Goal: Find specific page/section: Find specific page/section

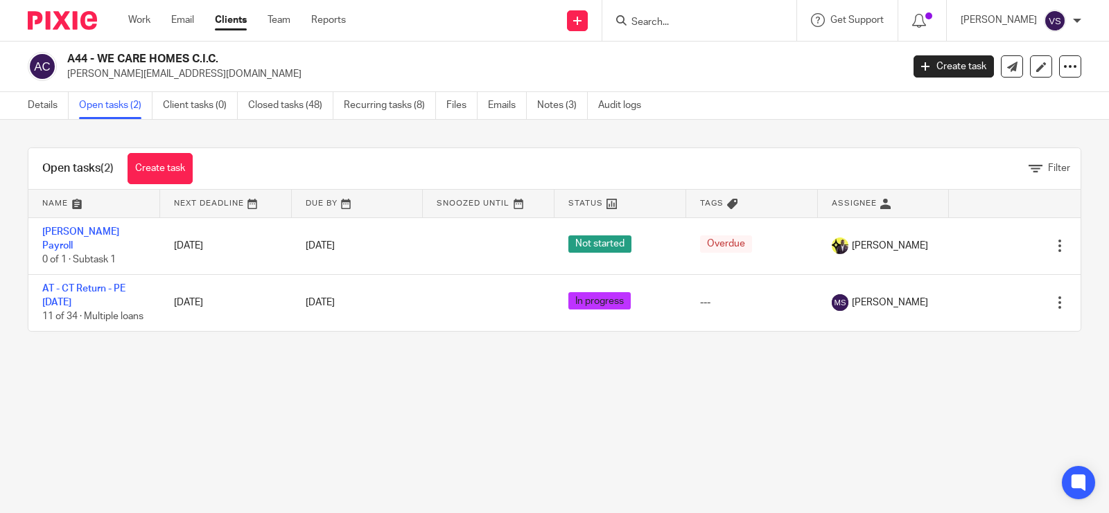
click at [466, 158] on div "Open tasks (2) Create task Filter" at bounding box center [554, 169] width 1052 height 42
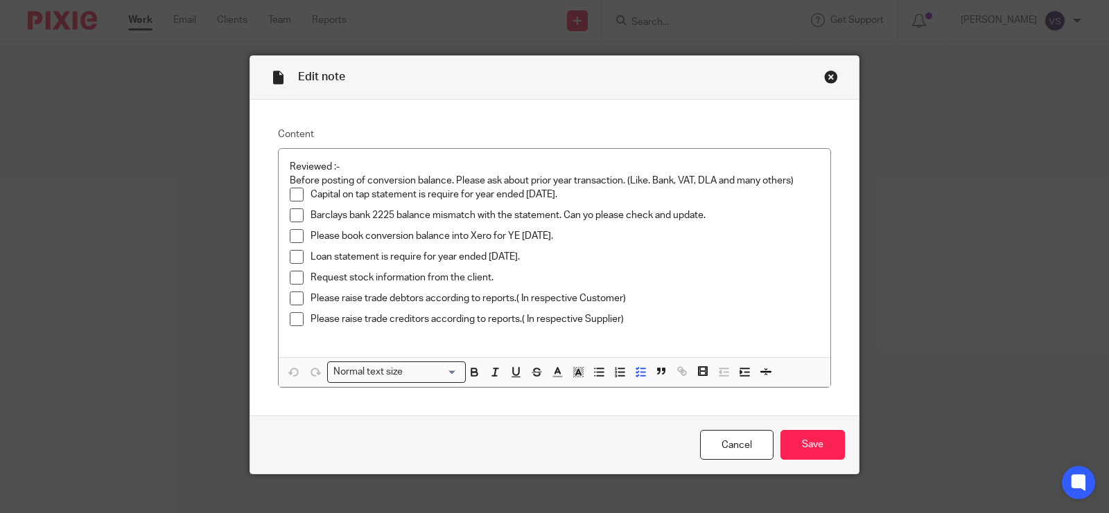
click at [829, 78] on div "Close this dialog window" at bounding box center [831, 77] width 14 height 14
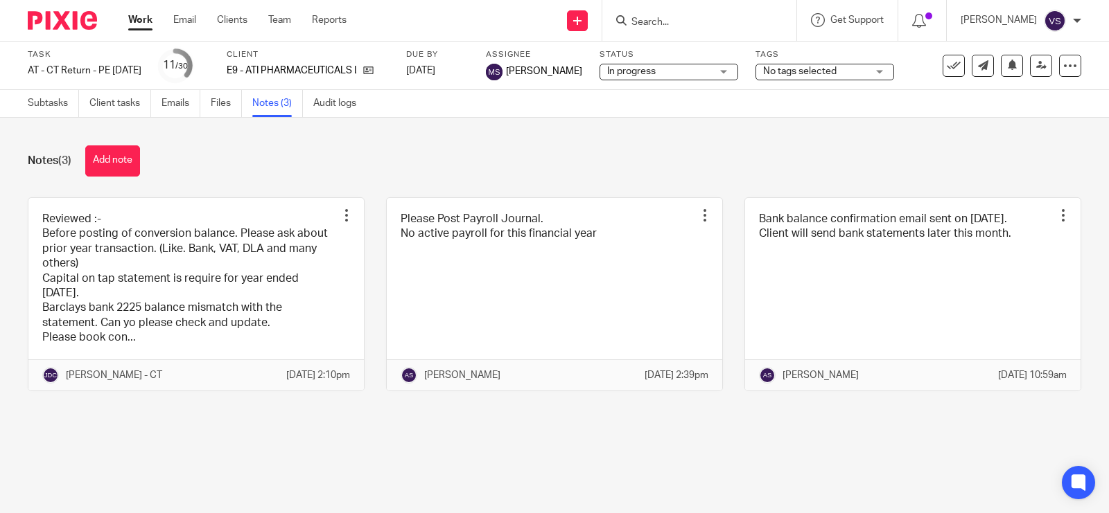
click at [669, 18] on input "Search" at bounding box center [692, 23] width 125 height 12
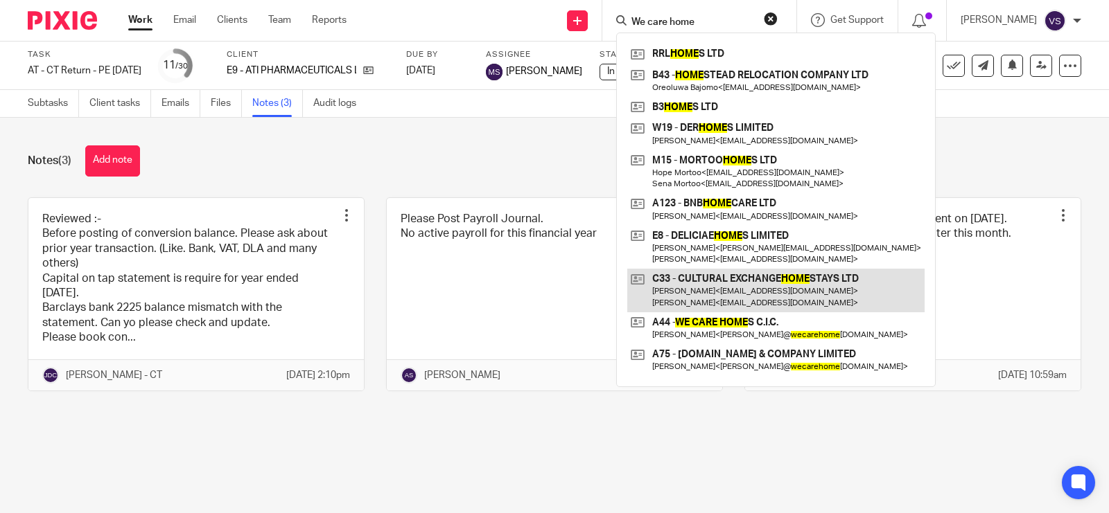
type input "We care home"
click at [811, 310] on link at bounding box center [775, 290] width 297 height 43
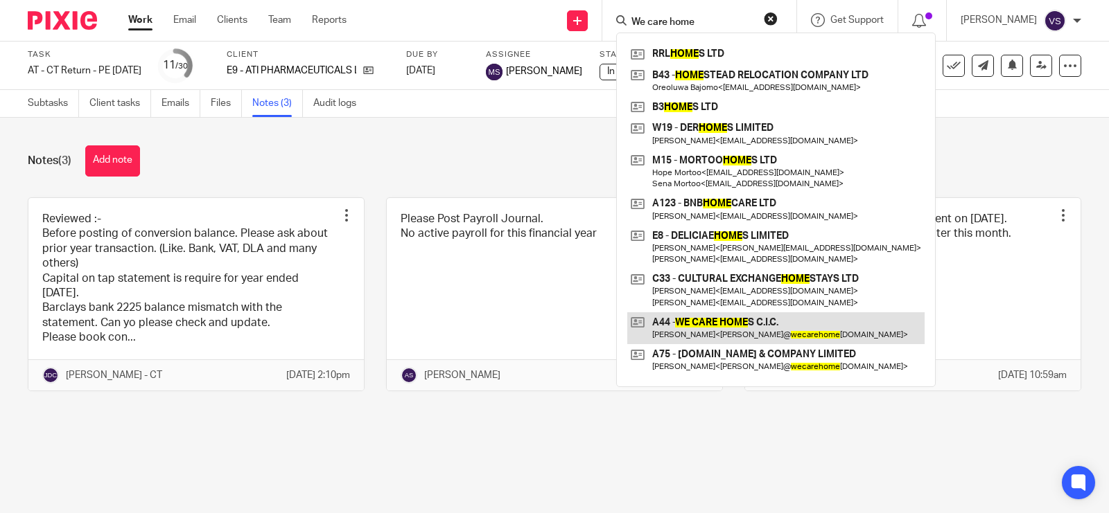
click at [809, 317] on link at bounding box center [775, 328] width 297 height 32
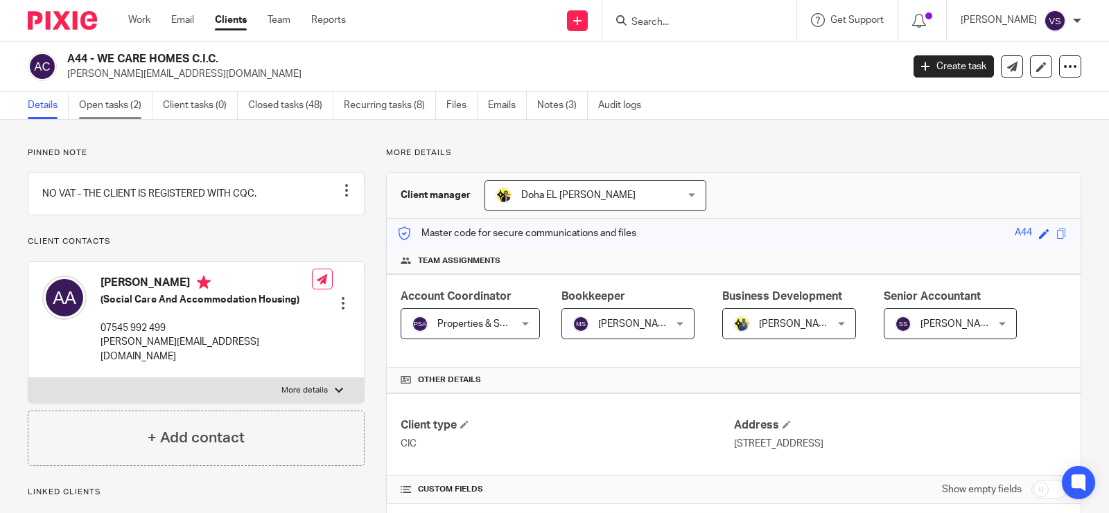
click at [122, 98] on link "Open tasks (2)" at bounding box center [115, 105] width 73 height 27
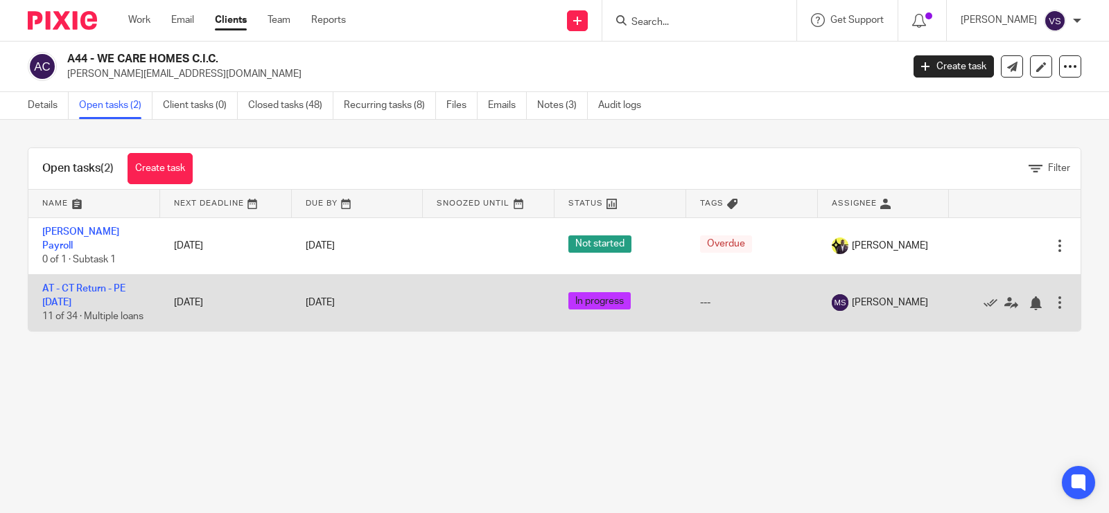
click at [85, 296] on td "AT - CT Return - PE 28-02-2025 11 of 34 · Multiple loans" at bounding box center [94, 302] width 132 height 57
click at [94, 292] on link "AT - CT Return - PE [DATE]" at bounding box center [83, 296] width 83 height 24
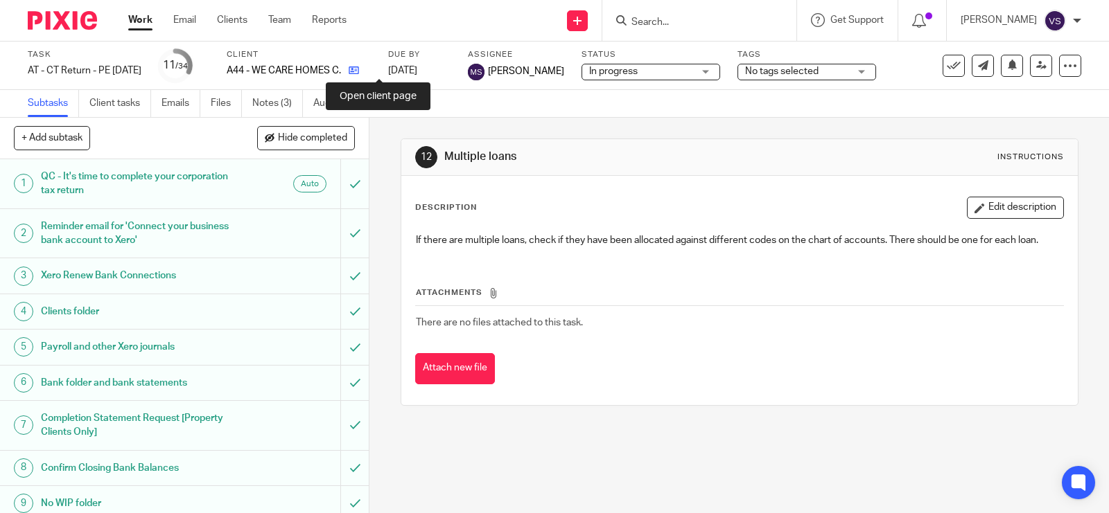
drag, startPoint x: 373, startPoint y: 70, endPoint x: 379, endPoint y: 67, distance: 7.1
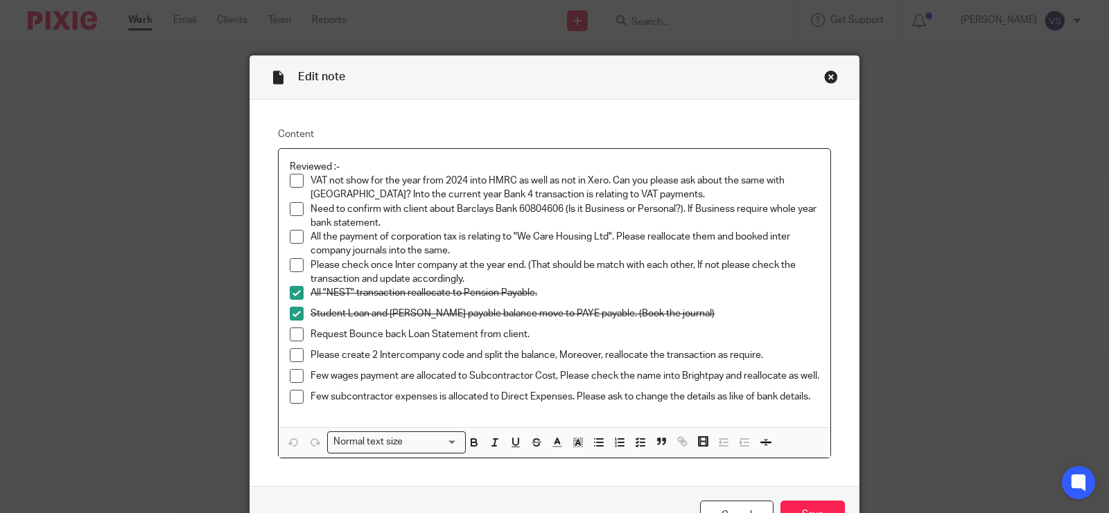
click at [292, 179] on span at bounding box center [297, 181] width 14 height 14
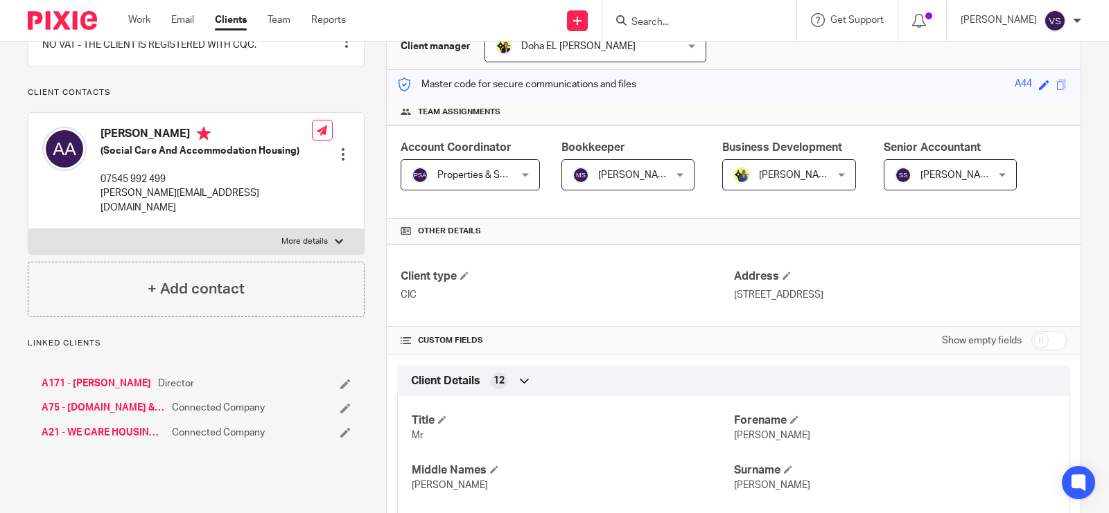
scroll to position [173, 0]
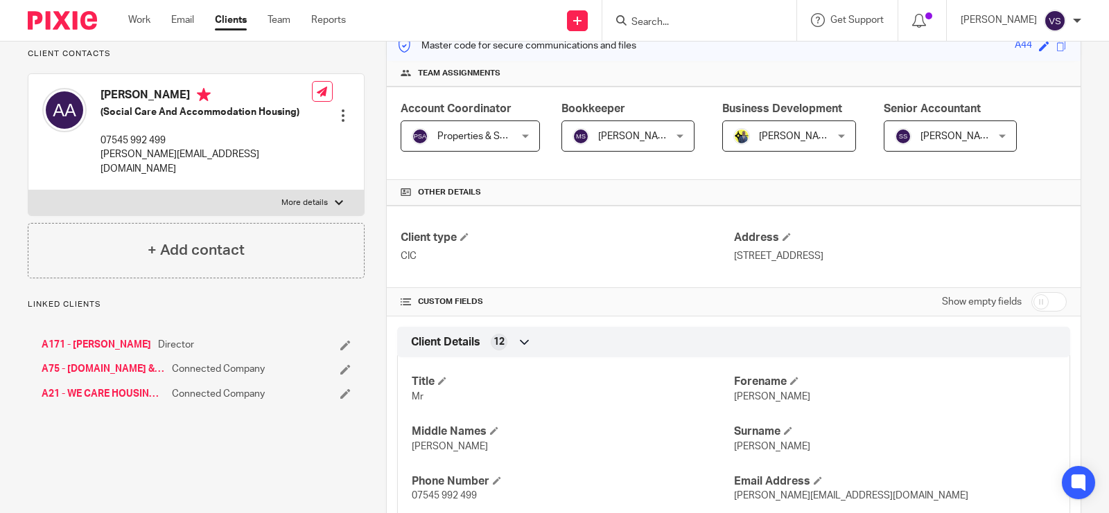
scroll to position [260, 0]
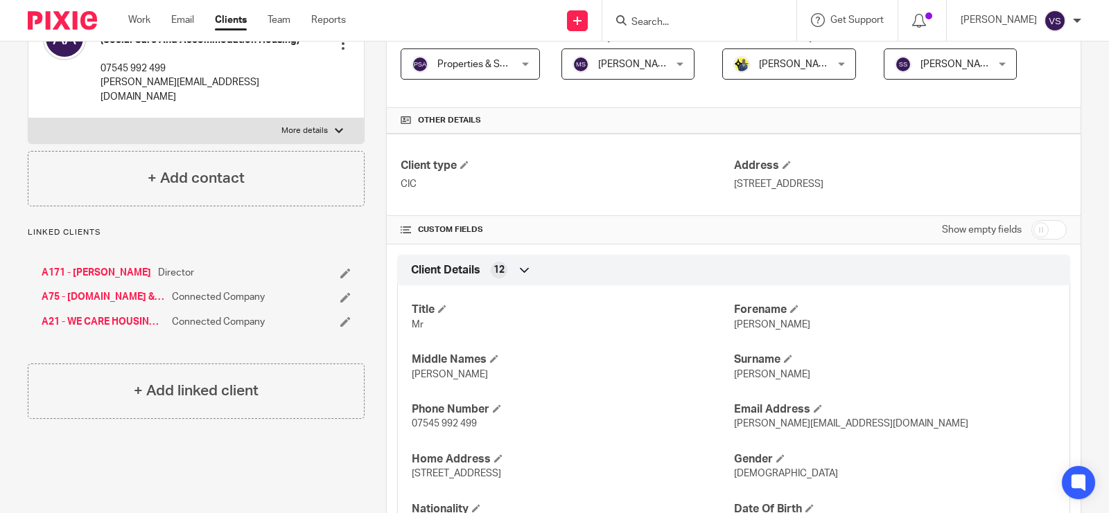
click at [703, 19] on input "Search" at bounding box center [692, 23] width 125 height 12
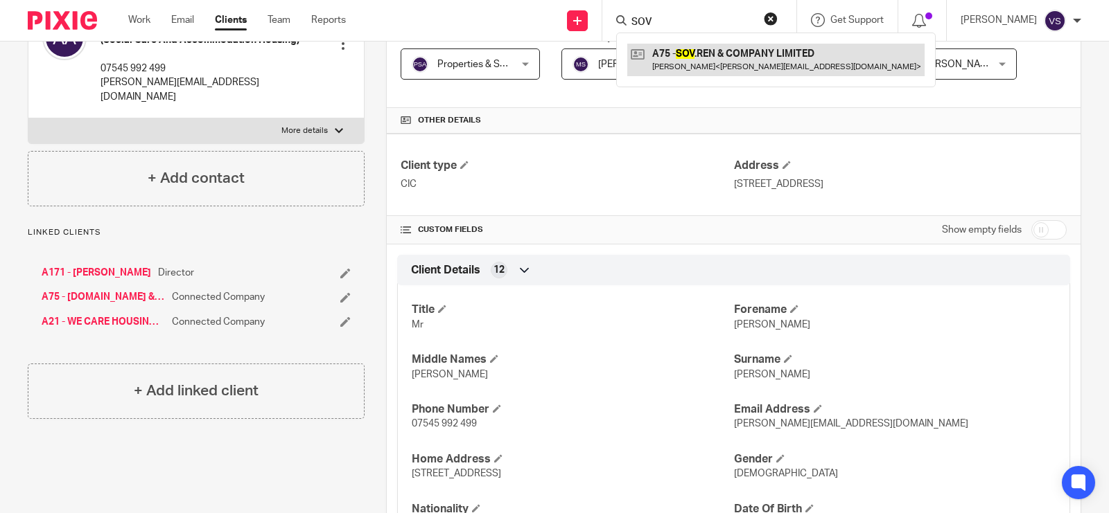
type input "SOV"
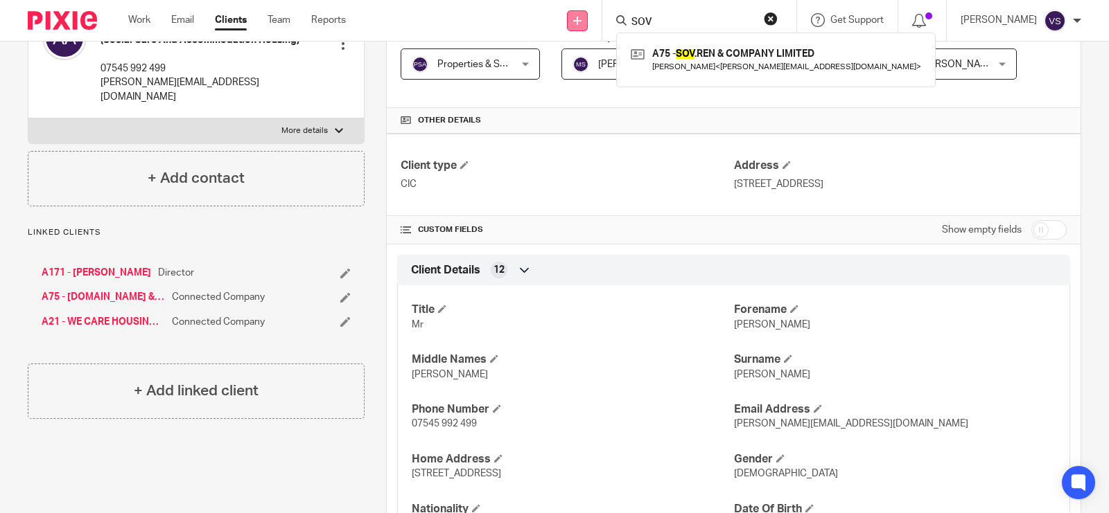
drag, startPoint x: 583, startPoint y: 15, endPoint x: 573, endPoint y: 15, distance: 9.7
click at [573, 15] on div "Send new email Create task Add client Request signature SOV A75 - SOV .REN & CO…" at bounding box center [738, 20] width 742 height 41
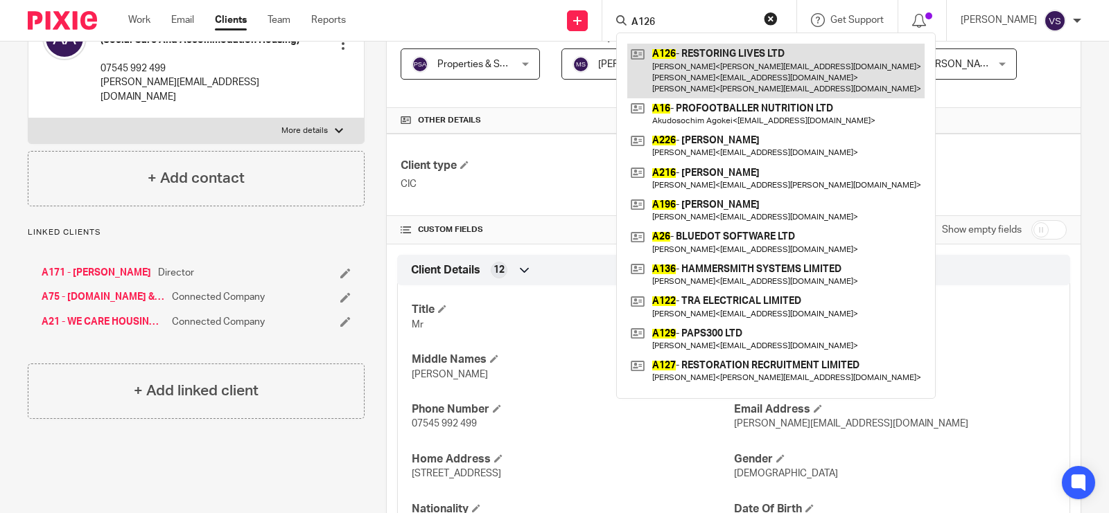
type input "A126"
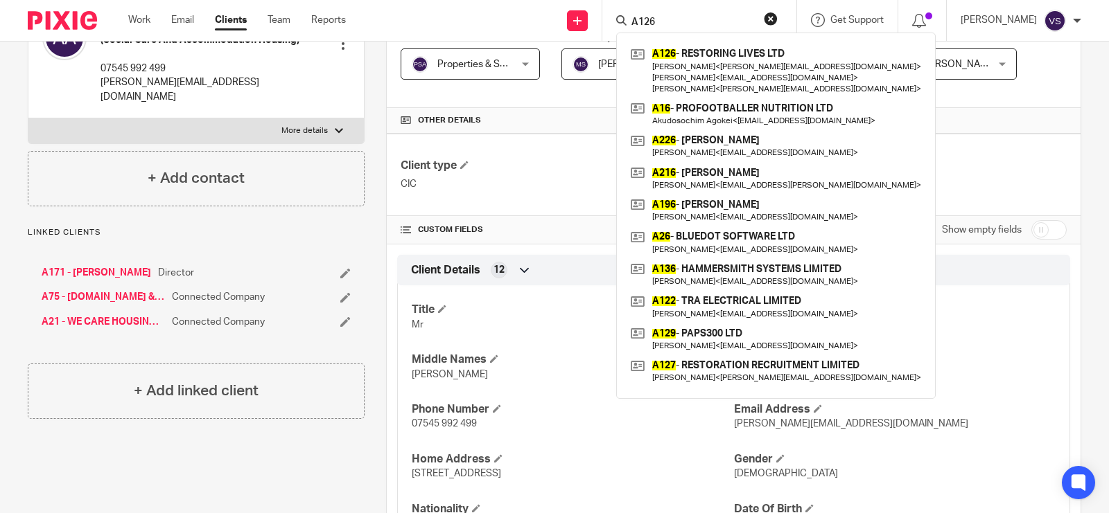
drag, startPoint x: 705, startPoint y: 21, endPoint x: 622, endPoint y: 42, distance: 85.5
click at [622, 42] on body "Work Email Clients Team Reports Work Email Clients Team Reports Settings Send n…" at bounding box center [554, 256] width 1109 height 513
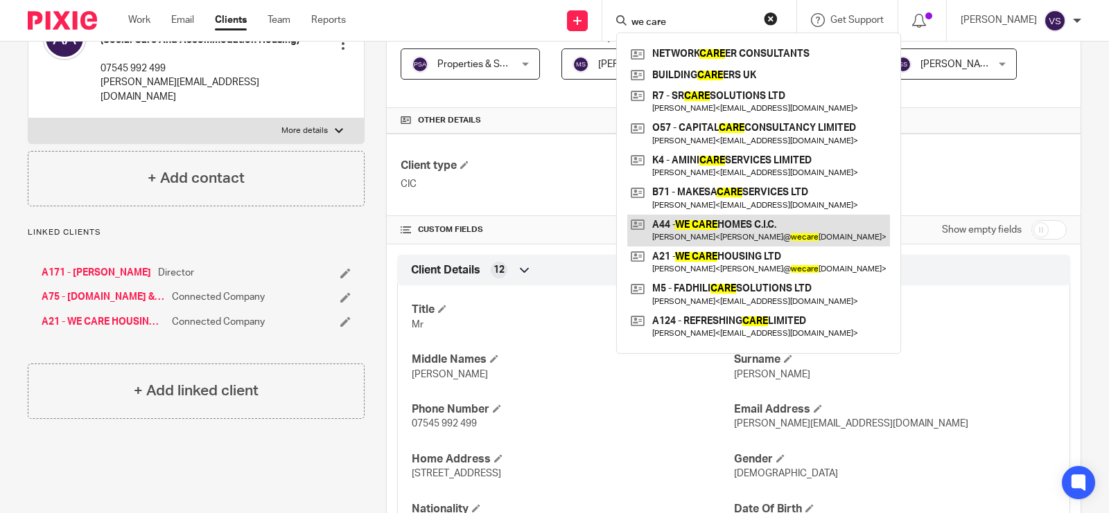
type input "we care"
click at [737, 227] on link at bounding box center [758, 231] width 263 height 32
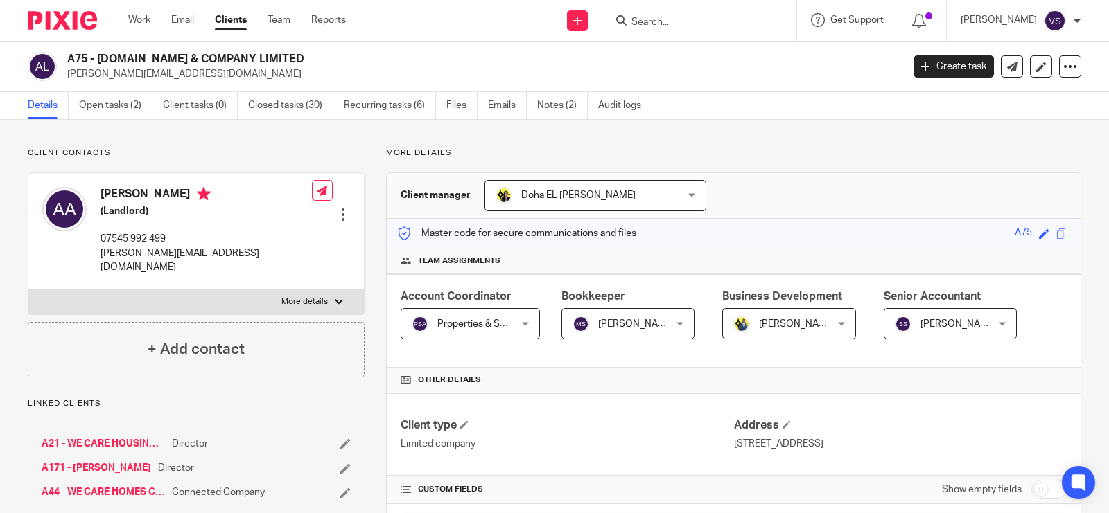
drag, startPoint x: 99, startPoint y: 60, endPoint x: 261, endPoint y: 60, distance: 161.4
click at [261, 60] on h2 "A75 - [DOMAIN_NAME] & COMPANY LIMITED" at bounding box center [397, 59] width 660 height 15
copy h2 "[DOMAIN_NAME] & COMPANY LIMITED"
click at [687, 17] on input "Search" at bounding box center [692, 23] width 125 height 12
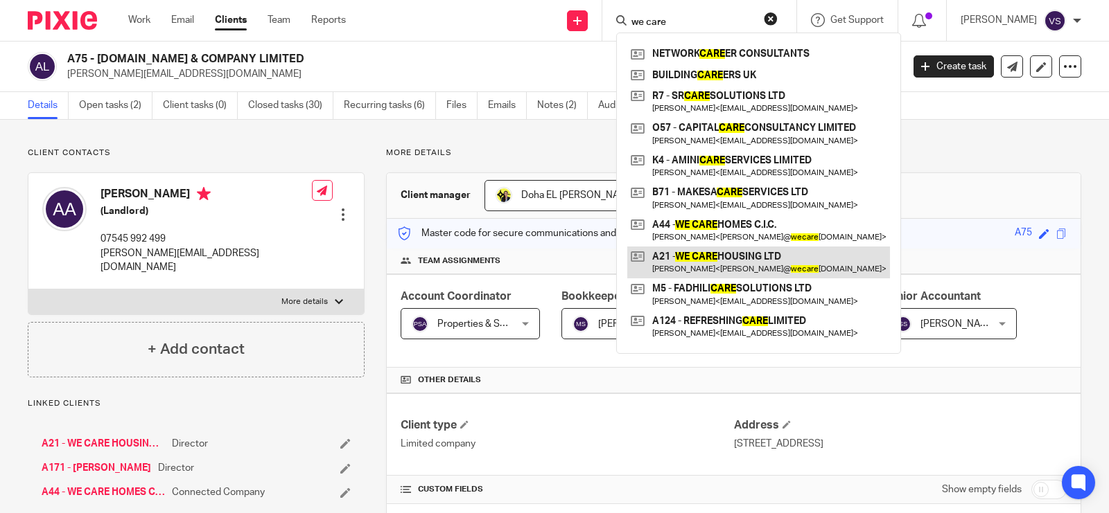
type input "we care"
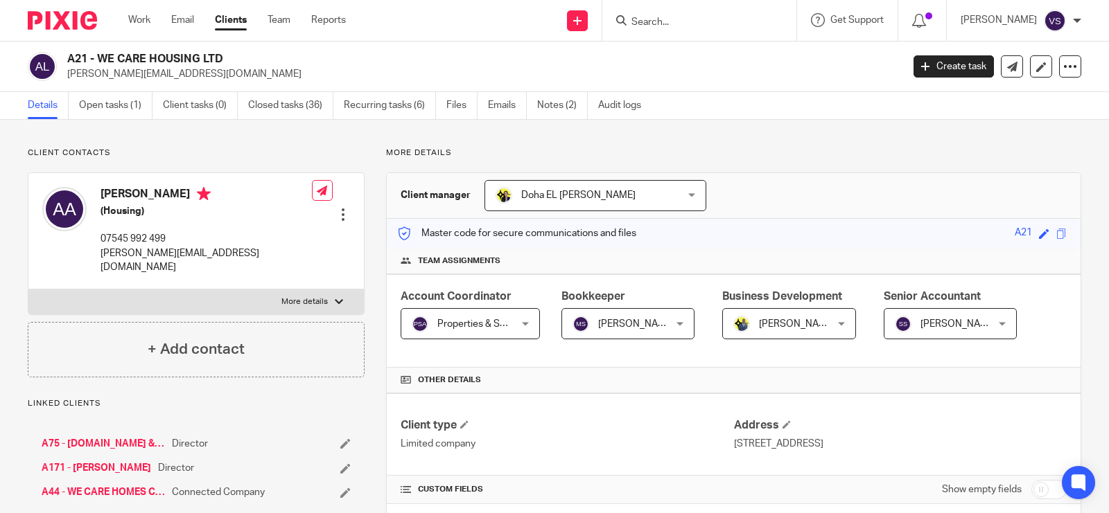
drag, startPoint x: 98, startPoint y: 57, endPoint x: 232, endPoint y: 63, distance: 133.9
click at [232, 63] on h2 "A21 - WE CARE HOUSING LTD" at bounding box center [397, 59] width 660 height 15
copy h2 "WE CARE HOUSING LTD"
click at [116, 113] on link "Open tasks (1)" at bounding box center [115, 105] width 73 height 27
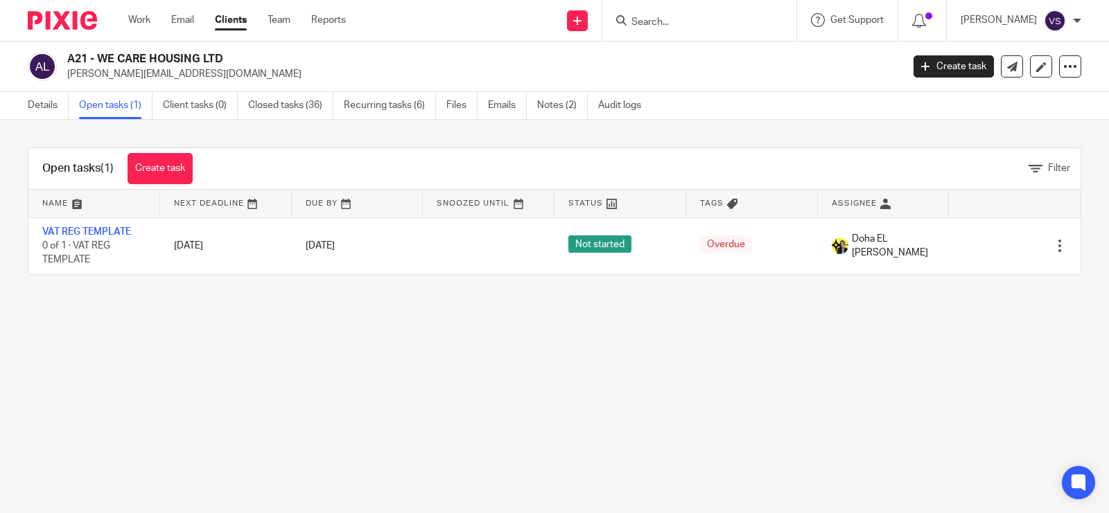
click at [369, 406] on main "A21 - WE CARE HOUSING LTD adrian@wecarehomes.co.uk Create task Update from Comp…" at bounding box center [554, 256] width 1109 height 513
click at [672, 22] on input "Search" at bounding box center [692, 23] width 125 height 12
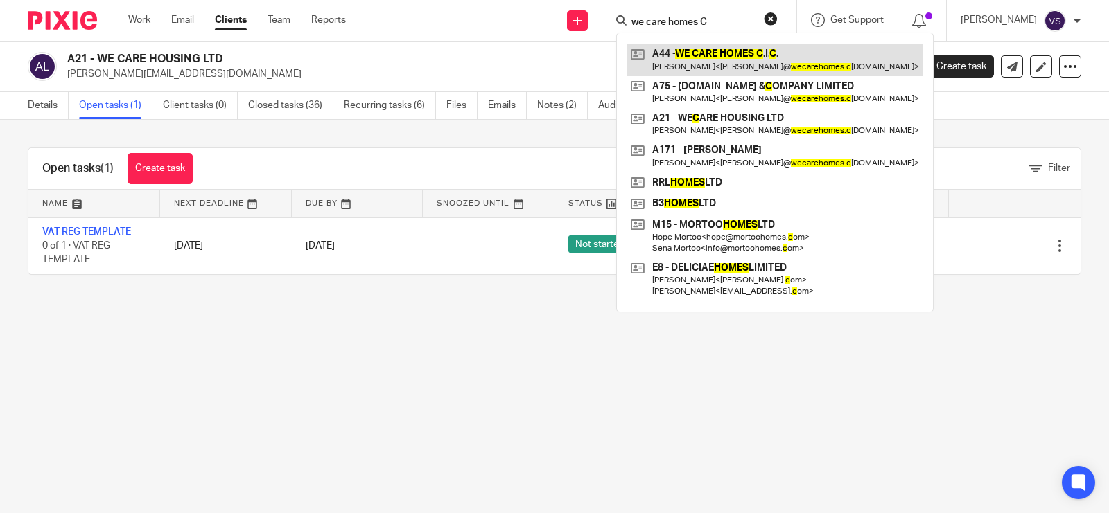
type input "we care homes C"
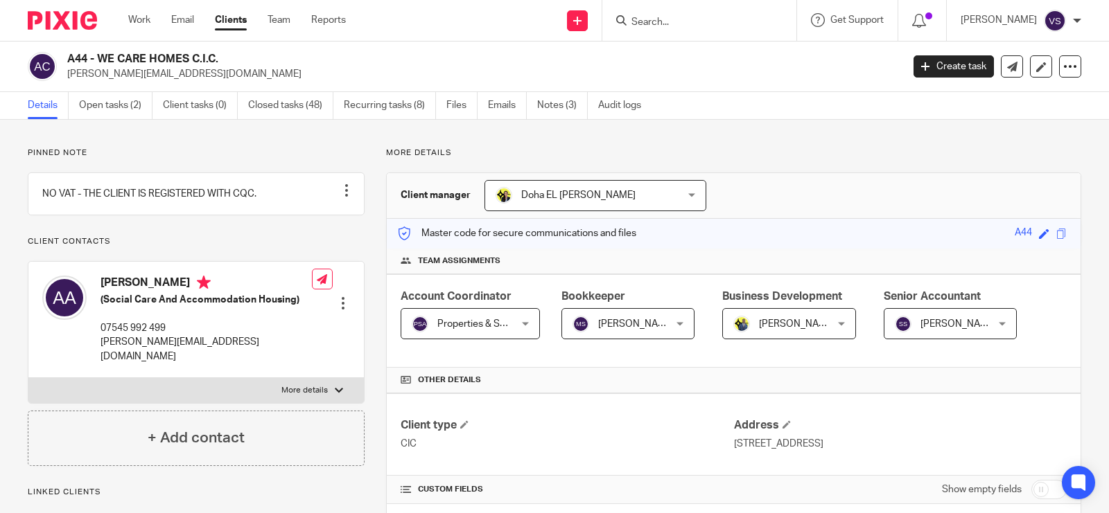
click at [118, 107] on link "Open tasks (2)" at bounding box center [115, 105] width 73 height 27
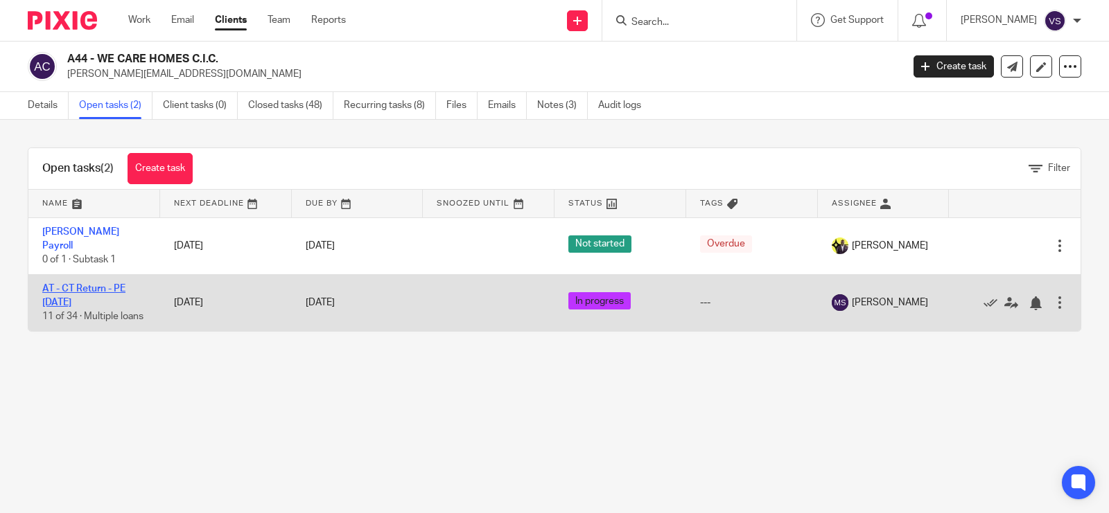
click at [104, 285] on link "AT - CT Return - PE [DATE]" at bounding box center [83, 296] width 83 height 24
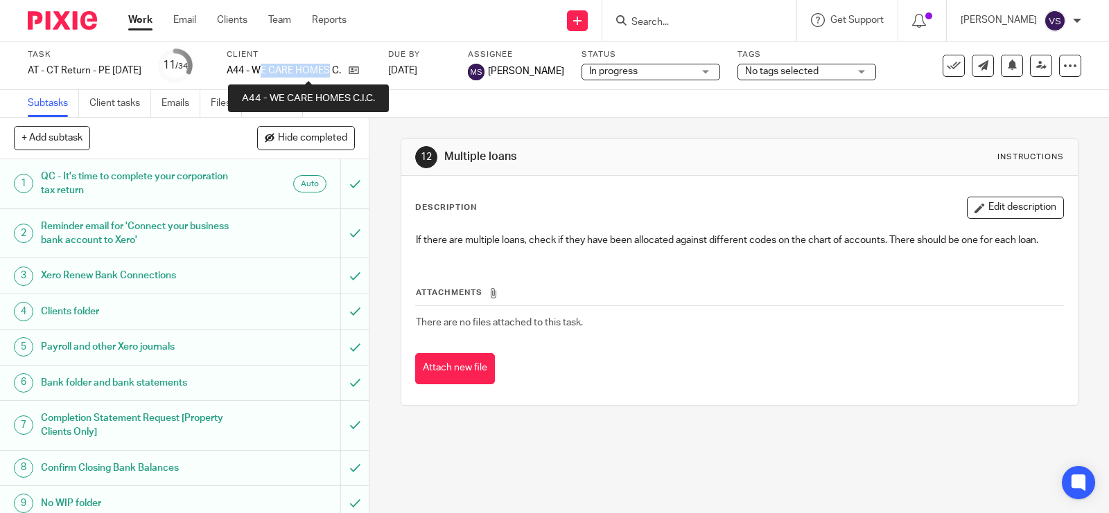
drag, startPoint x: 284, startPoint y: 67, endPoint x: 355, endPoint y: 67, distance: 70.7
click at [342, 67] on p "A44 - WE CARE HOMES C.I.C." at bounding box center [284, 71] width 115 height 14
drag, startPoint x: 281, startPoint y: 68, endPoint x: 346, endPoint y: 75, distance: 66.2
click at [342, 75] on p "A44 - WE CARE HOMES C.I.C." at bounding box center [284, 71] width 115 height 14
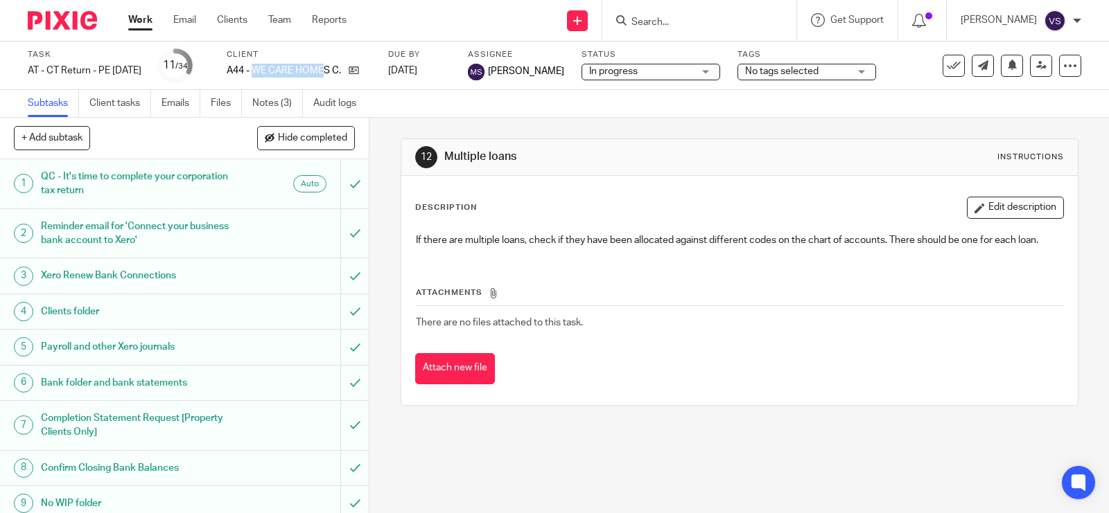
click at [342, 75] on p "A44 - WE CARE HOMES C.I.C." at bounding box center [284, 71] width 115 height 14
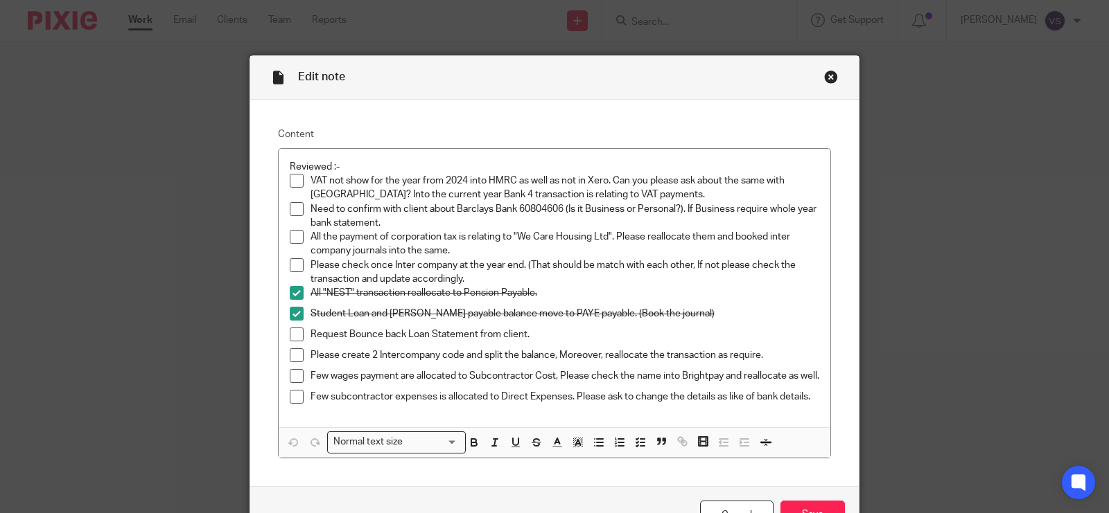
click at [605, 201] on p "VAT not show for the year from 2024 into HMRC as well as not in Xero. Can you p…" at bounding box center [564, 188] width 509 height 28
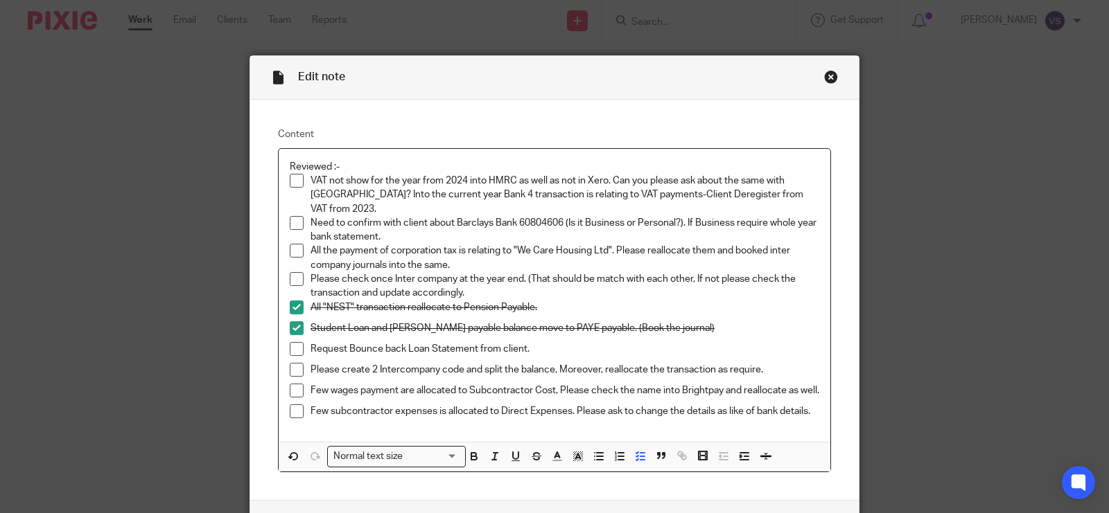
click at [292, 182] on span at bounding box center [297, 181] width 14 height 14
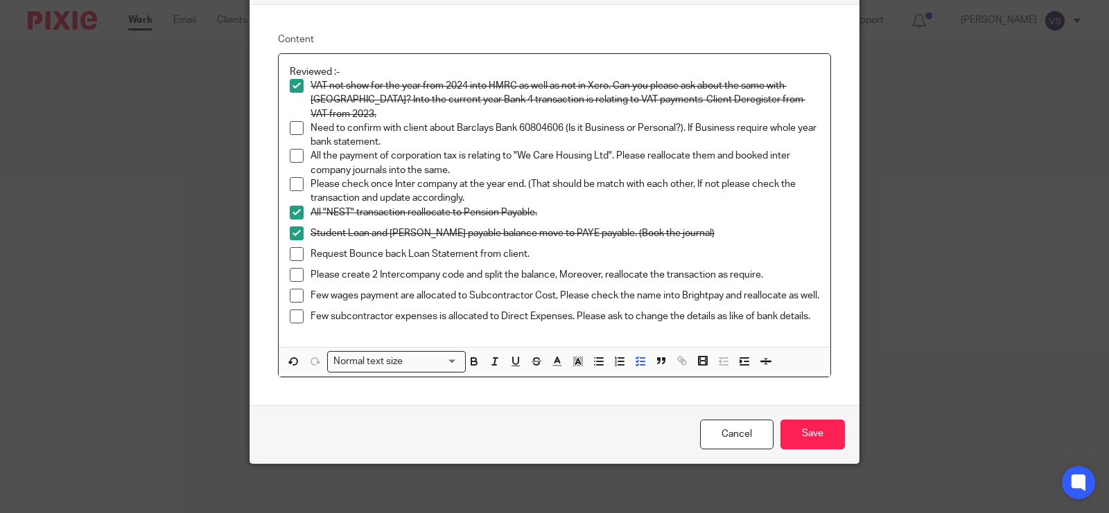
scroll to position [96, 0]
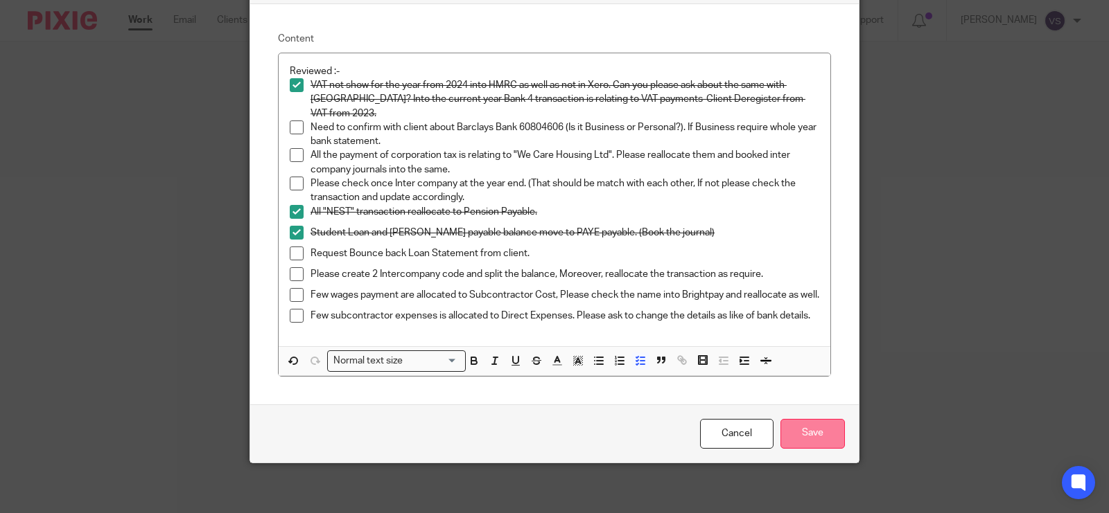
click at [812, 437] on input "Save" at bounding box center [812, 434] width 64 height 30
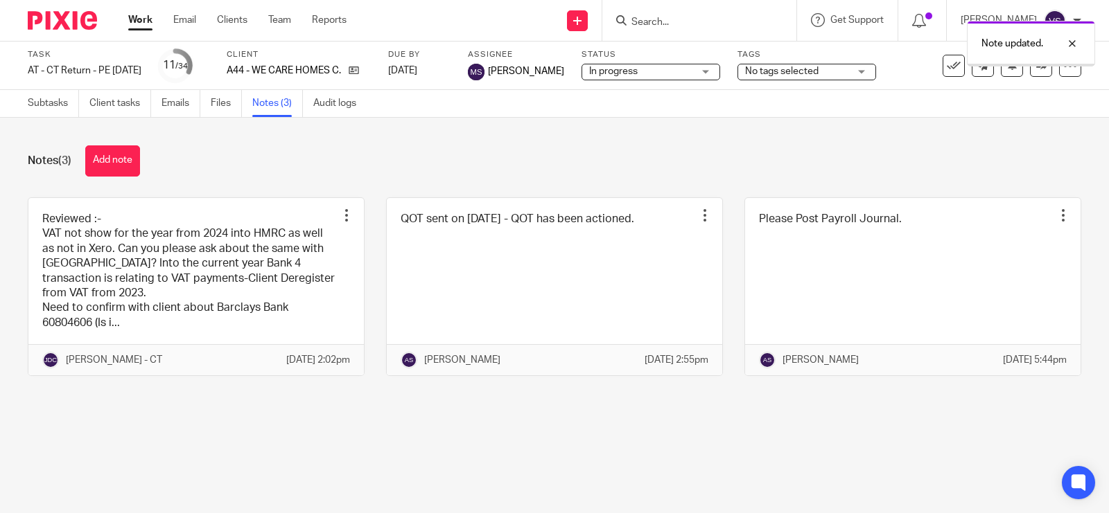
click at [168, 278] on link at bounding box center [195, 287] width 335 height 178
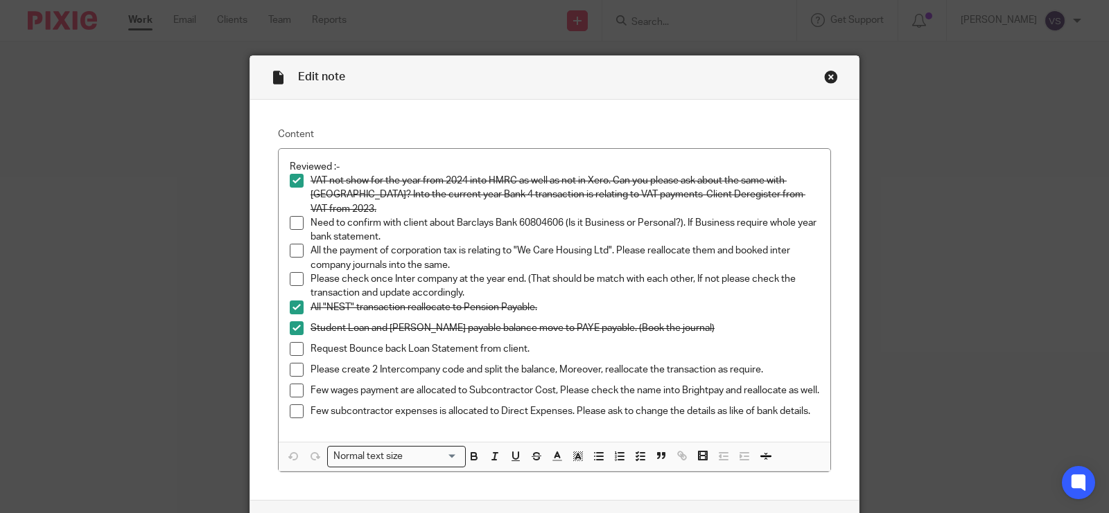
click at [615, 301] on p "All "NEST" transaction reallocate to Pension Payable." at bounding box center [564, 308] width 509 height 14
click at [290, 244] on span at bounding box center [297, 251] width 14 height 14
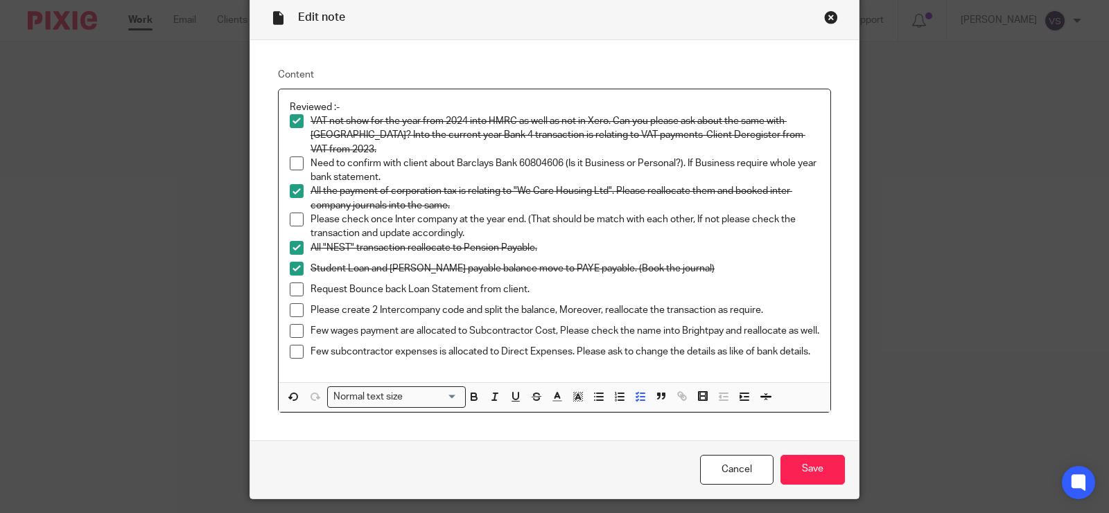
scroll to position [87, 0]
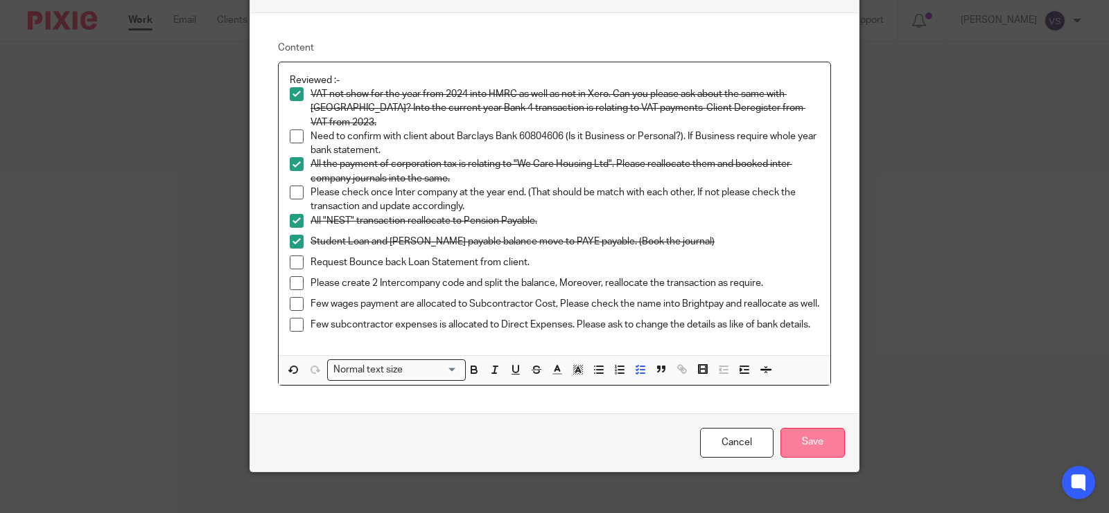
click at [811, 428] on input "Save" at bounding box center [812, 443] width 64 height 30
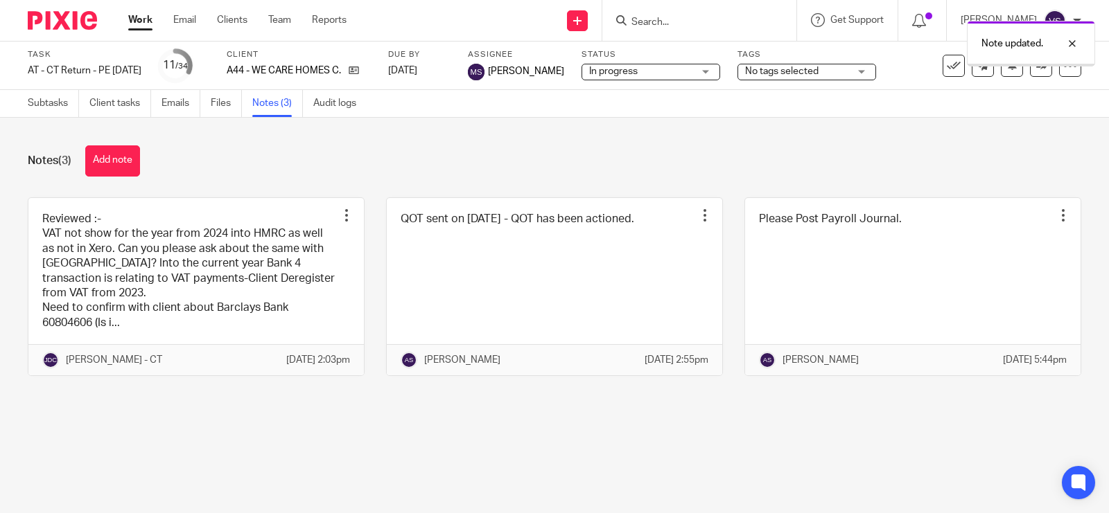
click at [250, 264] on link at bounding box center [195, 287] width 335 height 178
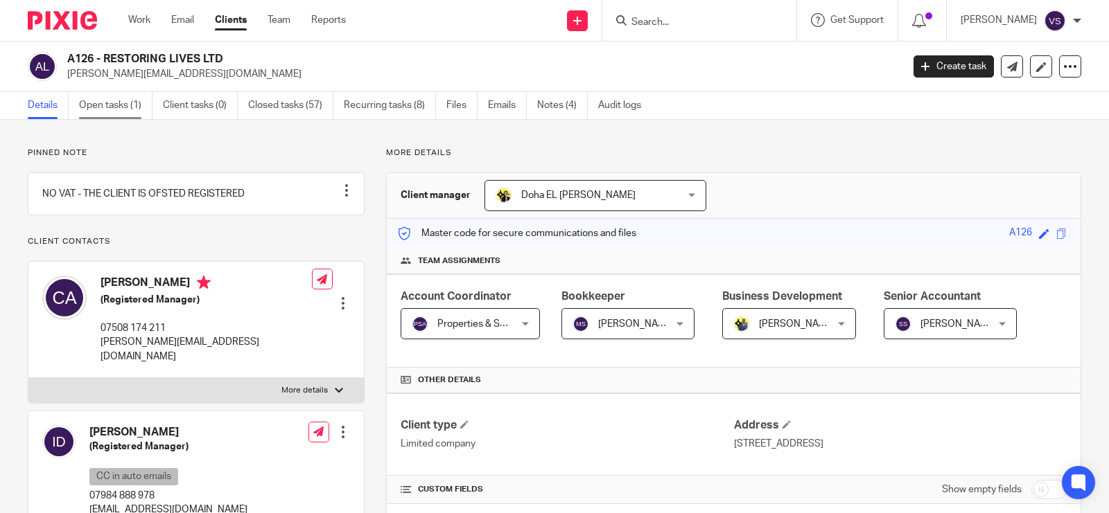
click at [133, 95] on link "Open tasks (1)" at bounding box center [115, 105] width 73 height 27
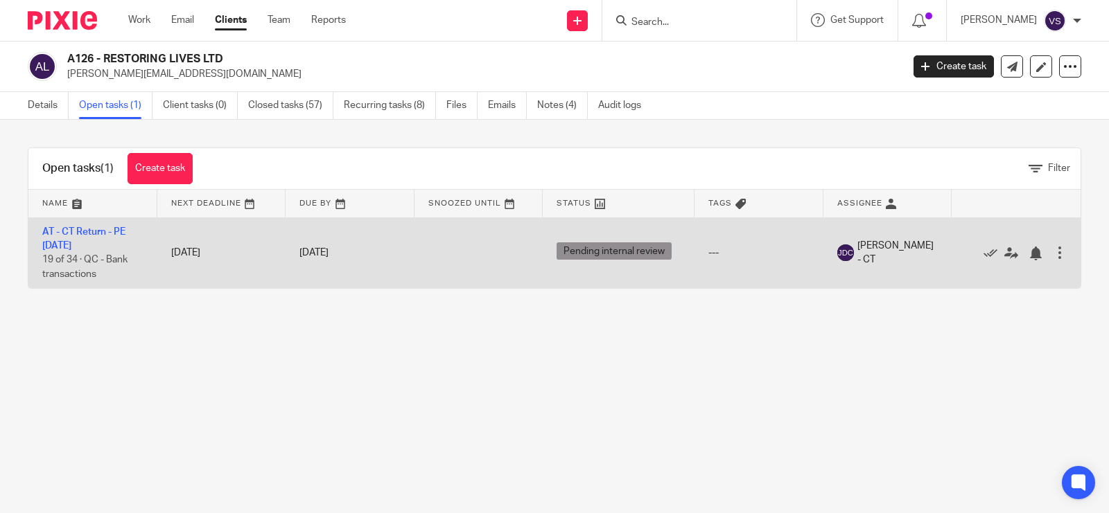
click at [81, 238] on td "AT - CT Return - PE 31-01-2025 19 of 34 · QC - Bank transactions" at bounding box center [92, 253] width 129 height 71
click at [91, 229] on link "AT - CT Return - PE [DATE]" at bounding box center [83, 239] width 83 height 24
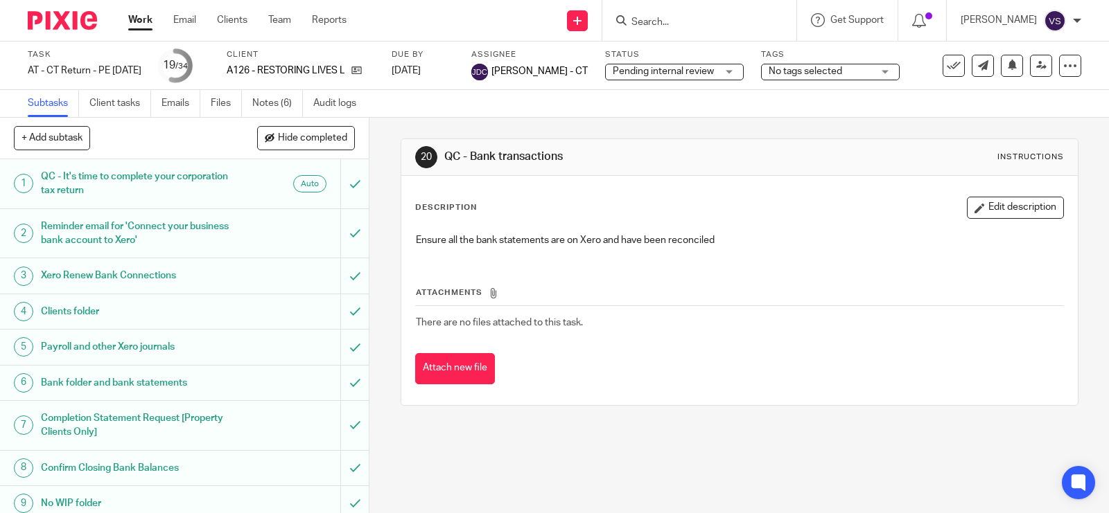
click at [681, 26] on input "Search" at bounding box center [692, 23] width 125 height 12
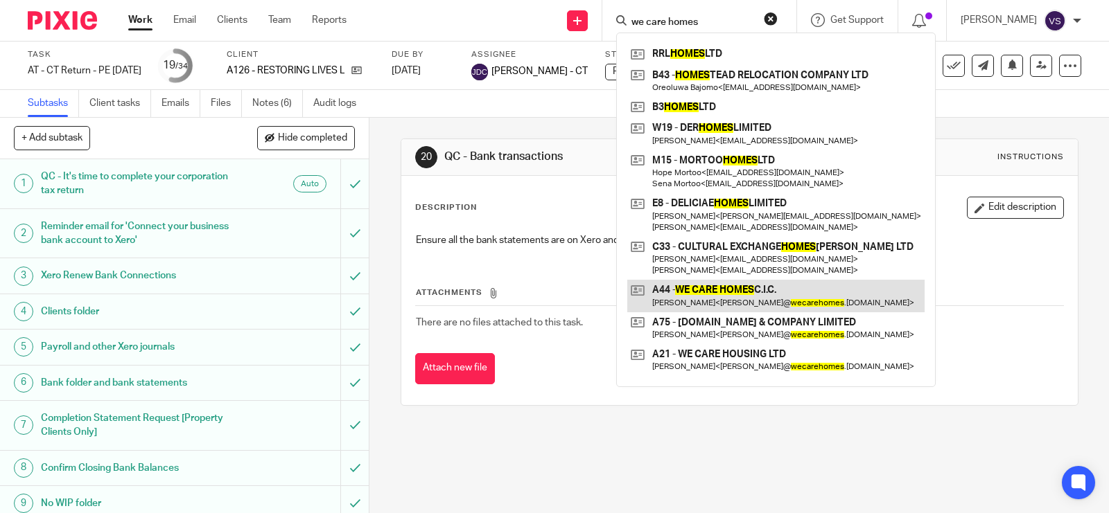
type input "we care homes"
click at [805, 289] on link at bounding box center [775, 296] width 297 height 32
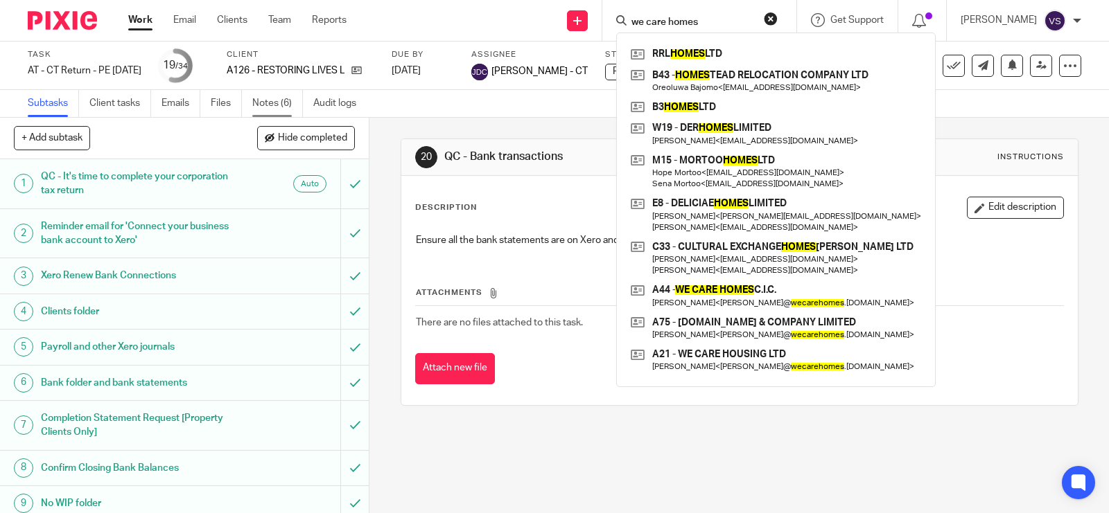
click at [283, 105] on link "Notes (6)" at bounding box center [277, 103] width 51 height 27
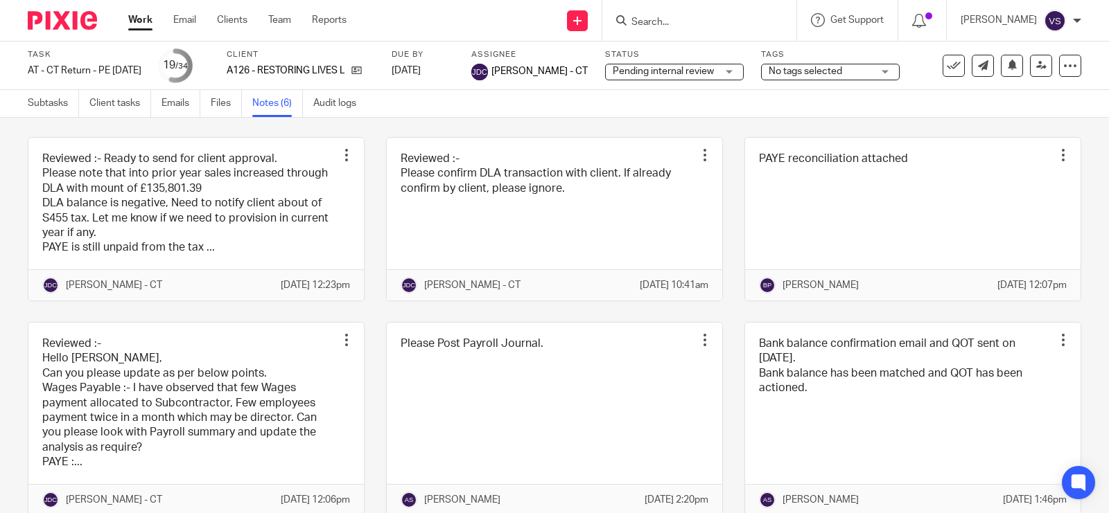
scroll to position [87, 0]
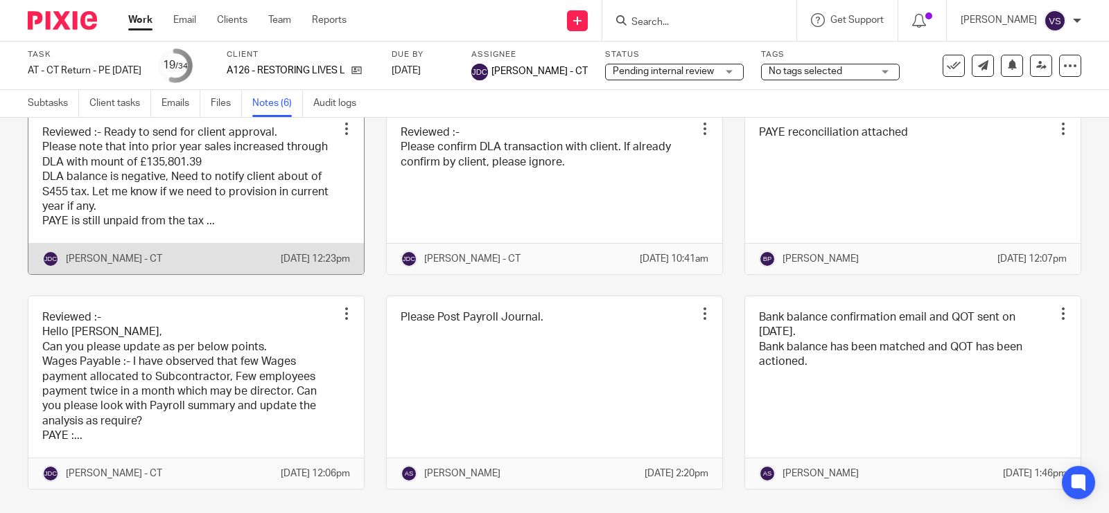
click at [215, 194] on link at bounding box center [195, 193] width 335 height 163
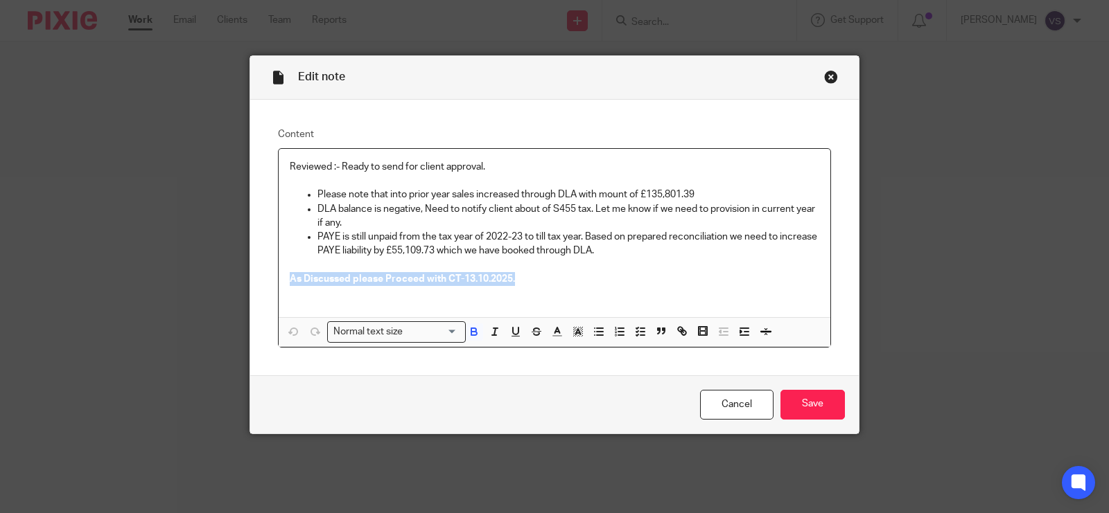
drag, startPoint x: 517, startPoint y: 278, endPoint x: 284, endPoint y: 275, distance: 232.8
click at [290, 275] on p "As Discussed please Proceed with CT-13.10.2025." at bounding box center [554, 279] width 529 height 14
copy strong "As Discussed please Proceed with CT-13.10.2025."
click at [513, 281] on p "As Discussed please Proceed with CT-13.10.2025." at bounding box center [554, 279] width 529 height 14
drag, startPoint x: 524, startPoint y: 279, endPoint x: 282, endPoint y: 283, distance: 241.9
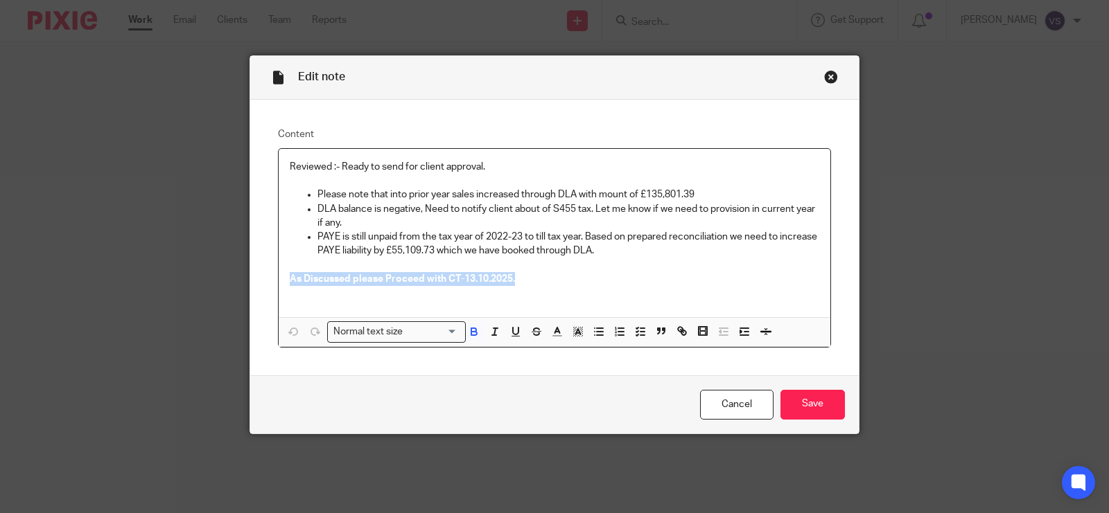
click at [282, 283] on div "Reviewed :- Ready to send for client approval. Please note that into prior year…" at bounding box center [555, 233] width 552 height 168
copy strong "As Discussed please Proceed with CT-13.10.2025."
click at [837, 412] on input "Save" at bounding box center [812, 405] width 64 height 30
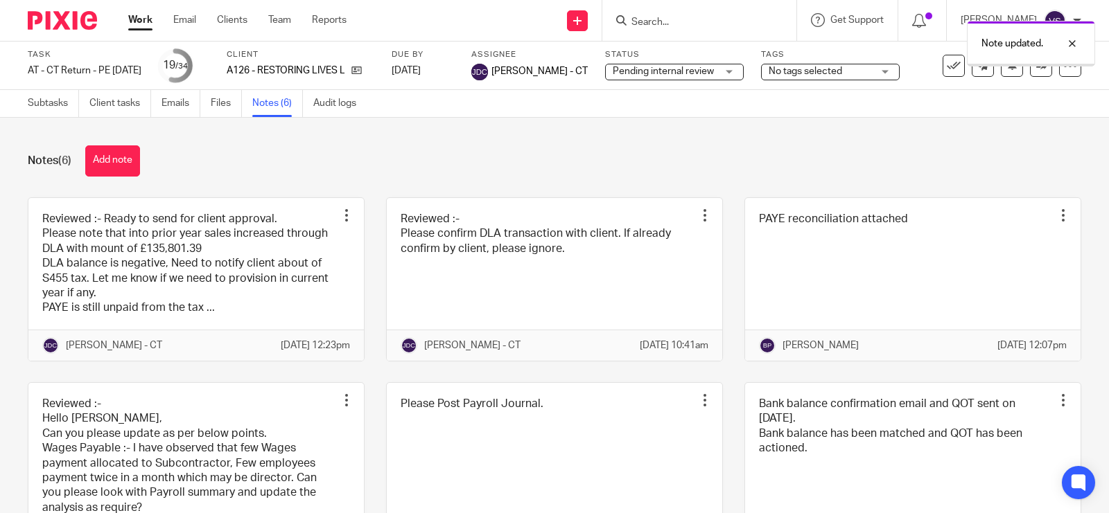
click at [132, 152] on button "Add note" at bounding box center [112, 161] width 55 height 31
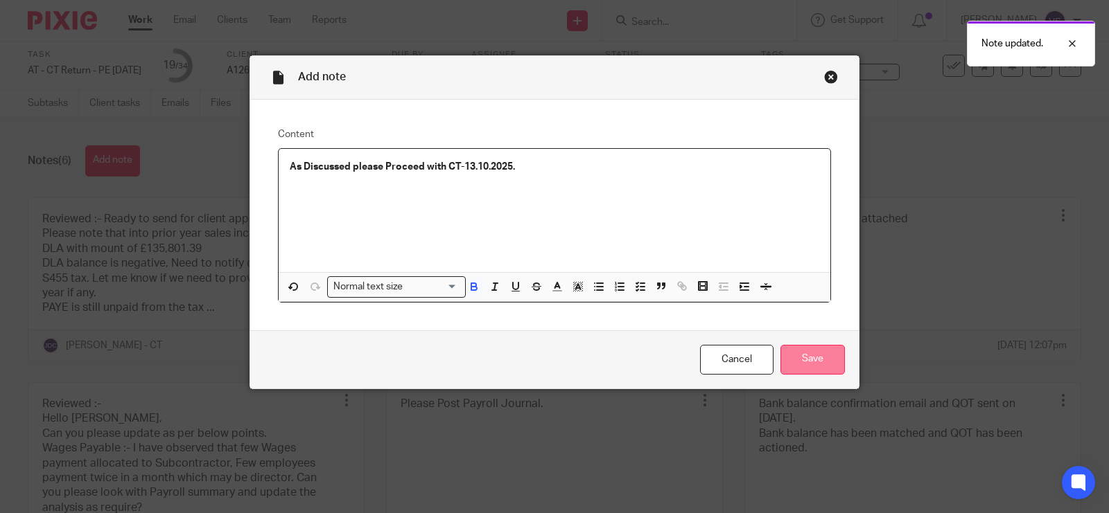
click at [816, 345] on input "Save" at bounding box center [812, 360] width 64 height 30
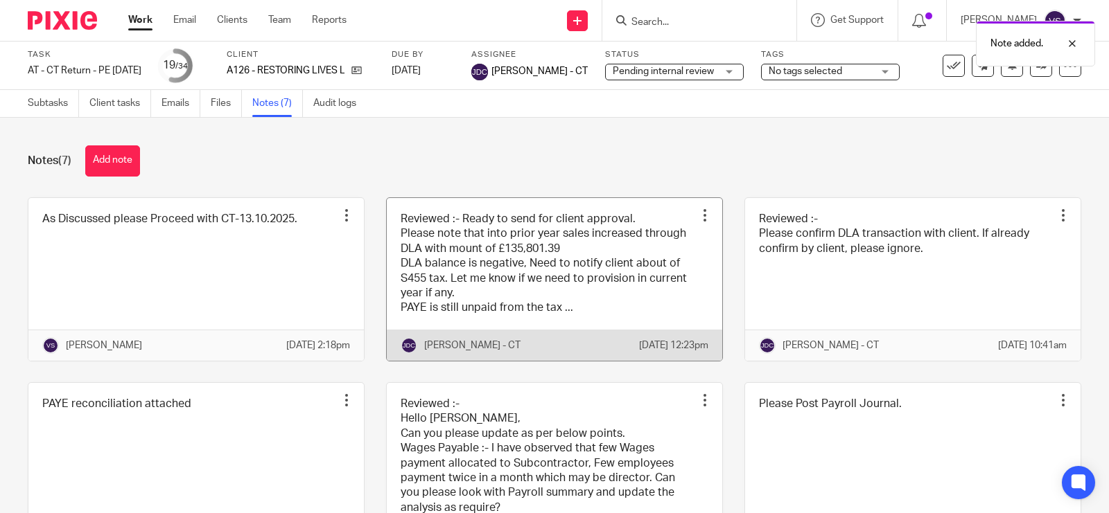
click at [532, 264] on link at bounding box center [554, 279] width 335 height 163
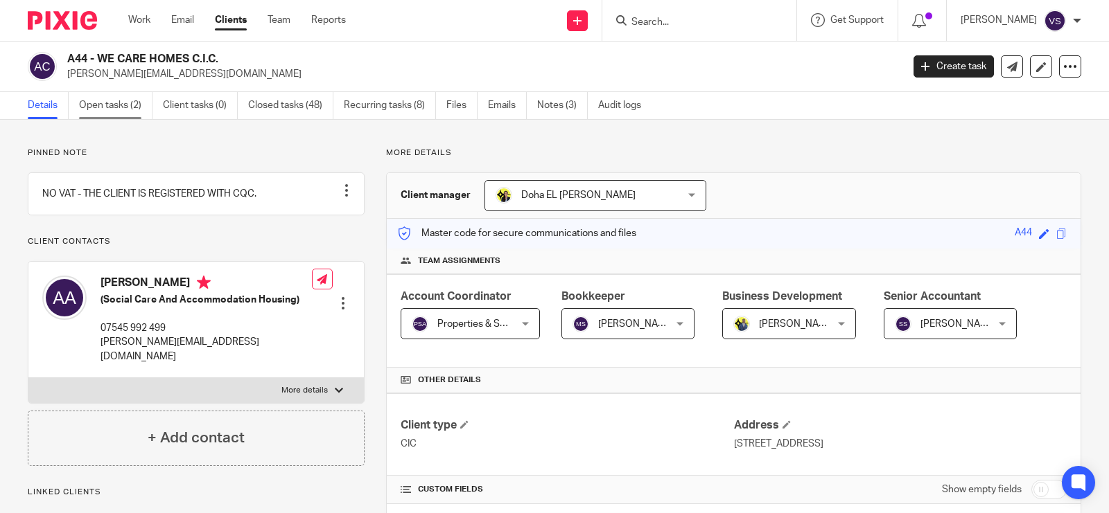
click at [127, 103] on link "Open tasks (2)" at bounding box center [115, 105] width 73 height 27
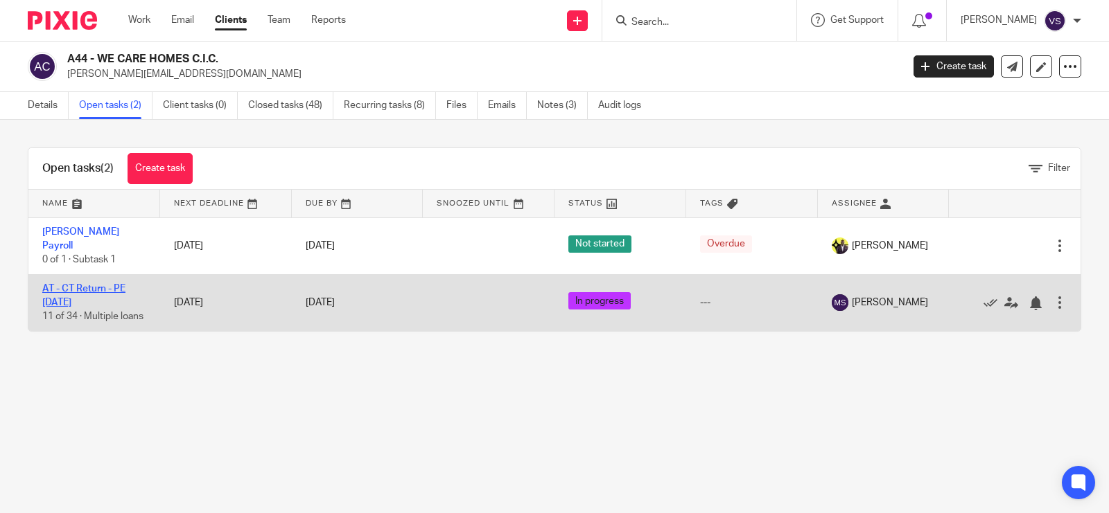
click at [97, 289] on link "AT - CT Return - PE [DATE]" at bounding box center [83, 296] width 83 height 24
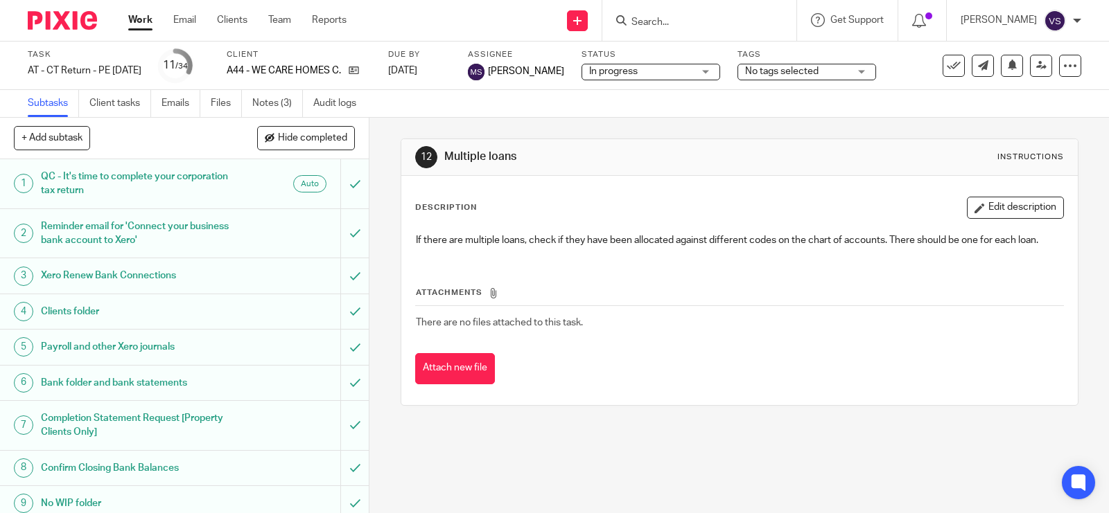
click at [696, 12] on form at bounding box center [704, 20] width 148 height 17
click at [702, 22] on input "Search" at bounding box center [692, 23] width 125 height 12
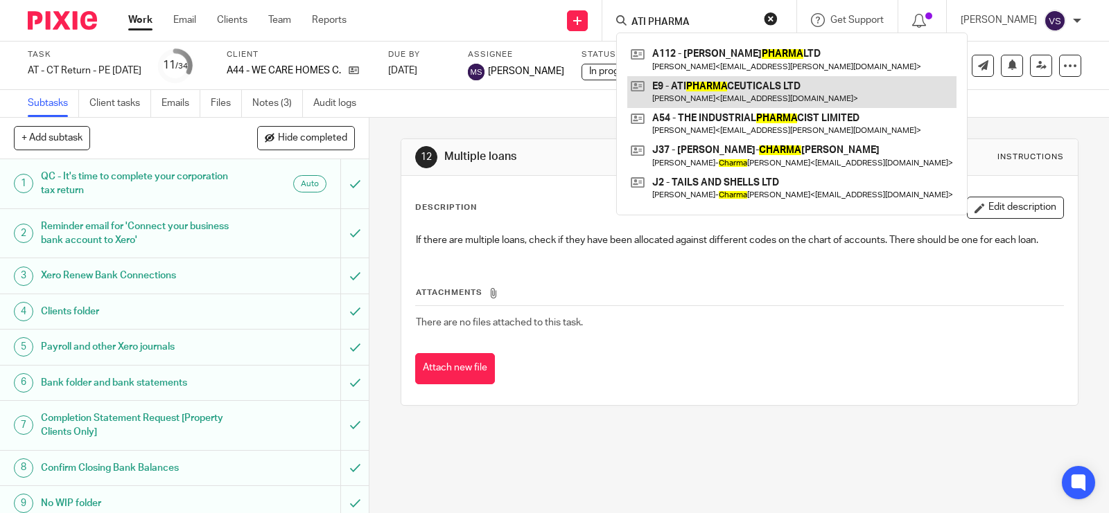
type input "ATI PHARMA"
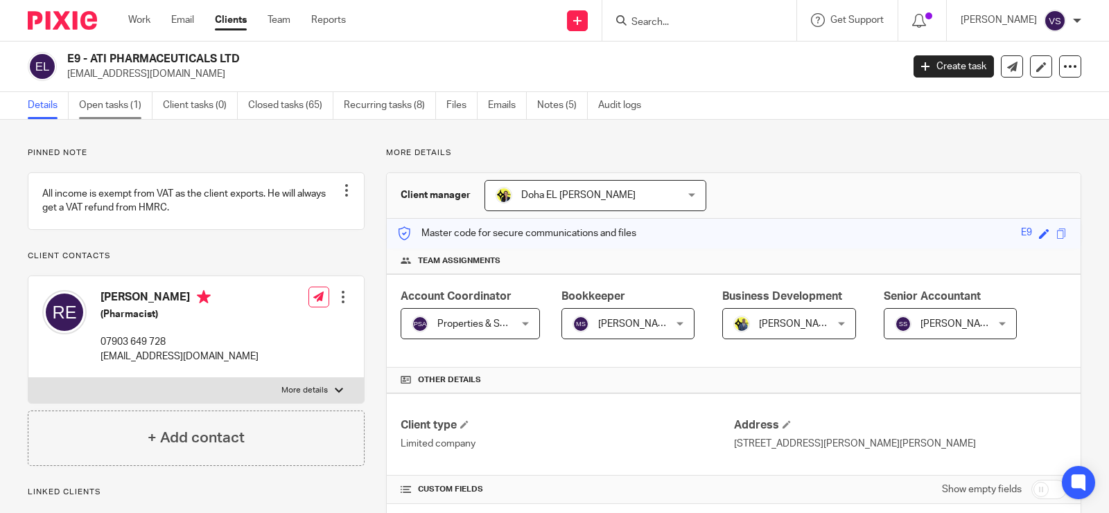
click at [128, 108] on link "Open tasks (1)" at bounding box center [115, 105] width 73 height 27
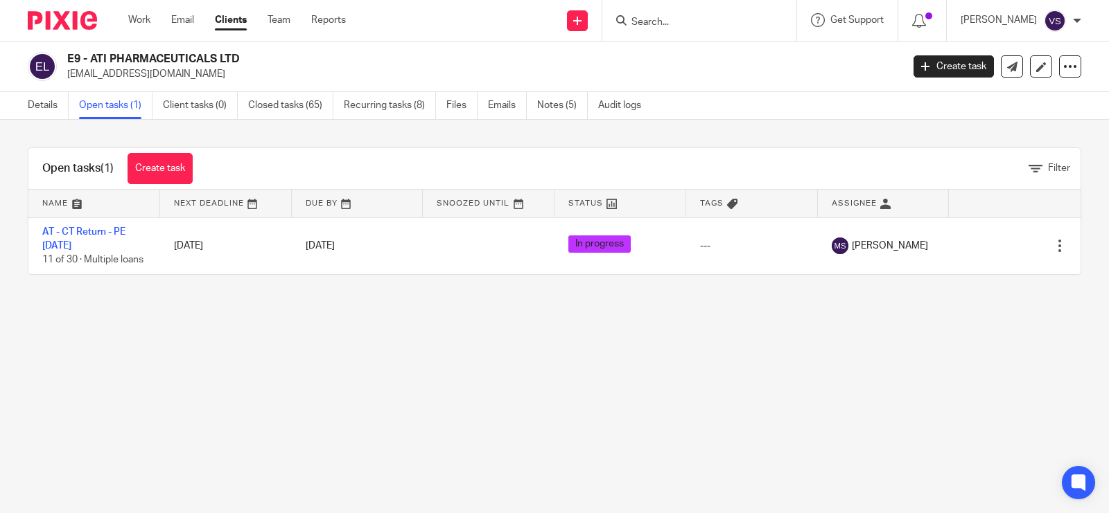
drag, startPoint x: 91, startPoint y: 57, endPoint x: 246, endPoint y: 57, distance: 155.2
click at [246, 57] on h2 "E9 - ATI PHARMACEUTICALS LTD" at bounding box center [397, 59] width 660 height 15
copy h2 "ATI PHARMACEUTICALS LTD"
click at [516, 400] on main "E9 - ATI PHARMACEUTICALS LTD [EMAIL_ADDRESS][DOMAIN_NAME] Create task Update fr…" at bounding box center [554, 256] width 1109 height 513
click at [459, 382] on main "E9 - ATI PHARMACEUTICALS LTD [EMAIL_ADDRESS][DOMAIN_NAME] Create task Update fr…" at bounding box center [554, 256] width 1109 height 513
